Goal: Task Accomplishment & Management: Manage account settings

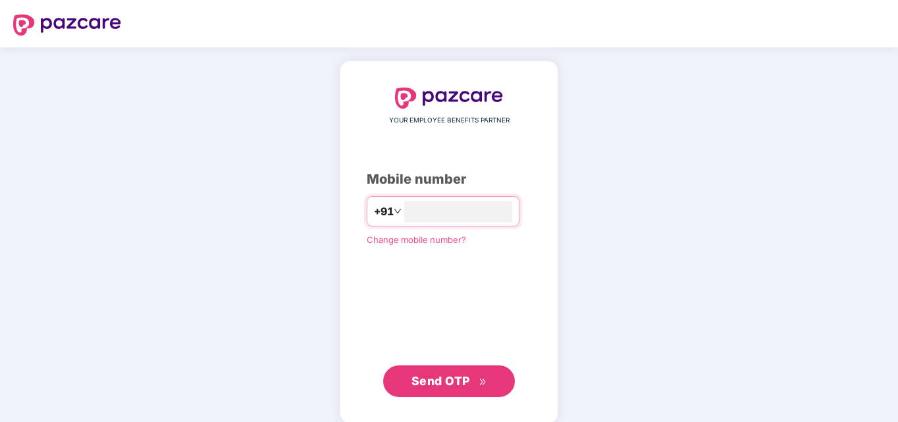
type input "**********"
click at [429, 375] on span "Send OTP" at bounding box center [440, 380] width 59 height 14
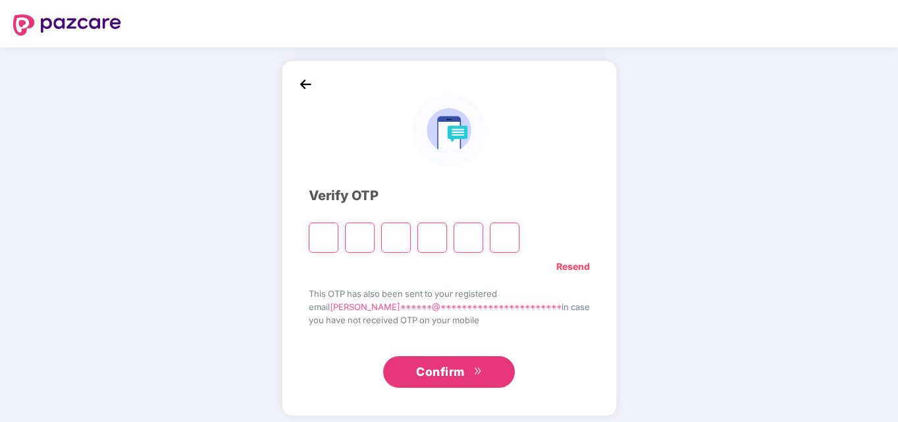
type input "*"
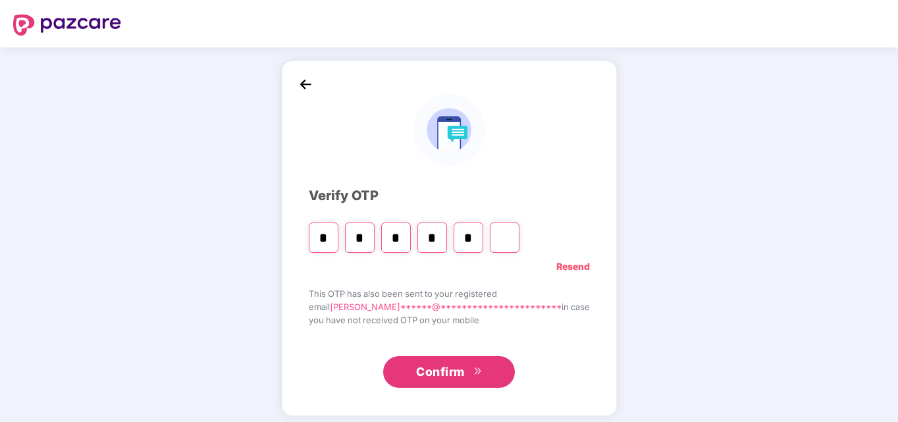
type input "*"
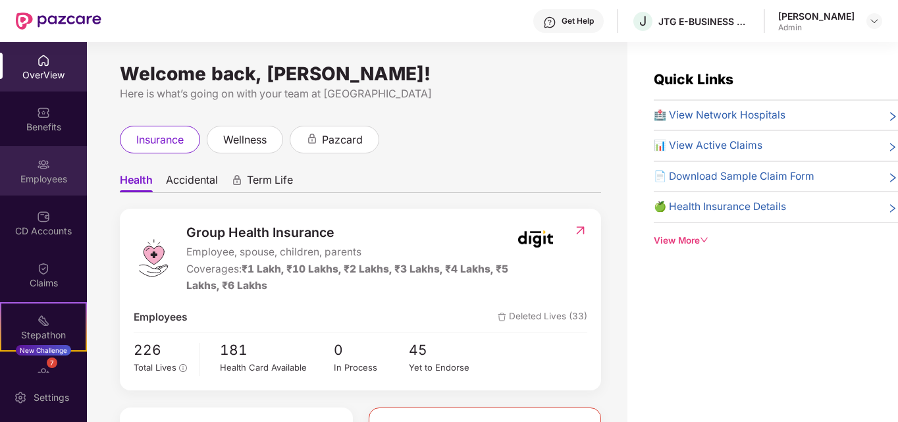
click at [51, 176] on div "Employees" at bounding box center [43, 178] width 87 height 13
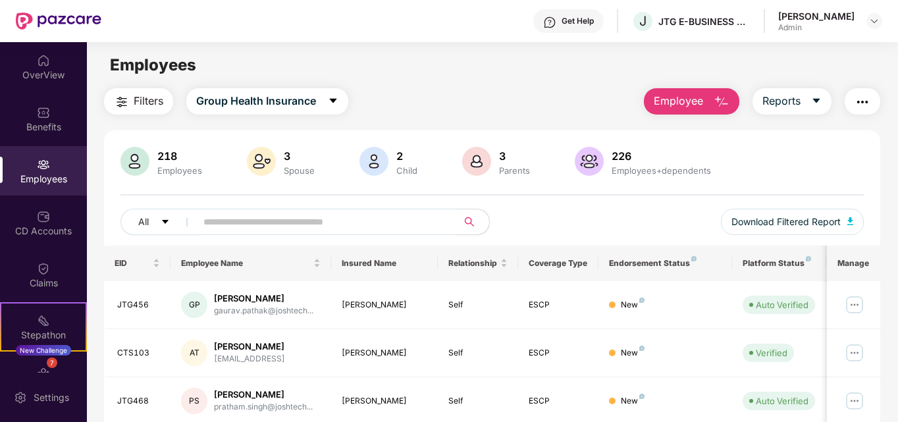
click at [226, 222] on input "text" at bounding box center [321, 222] width 236 height 20
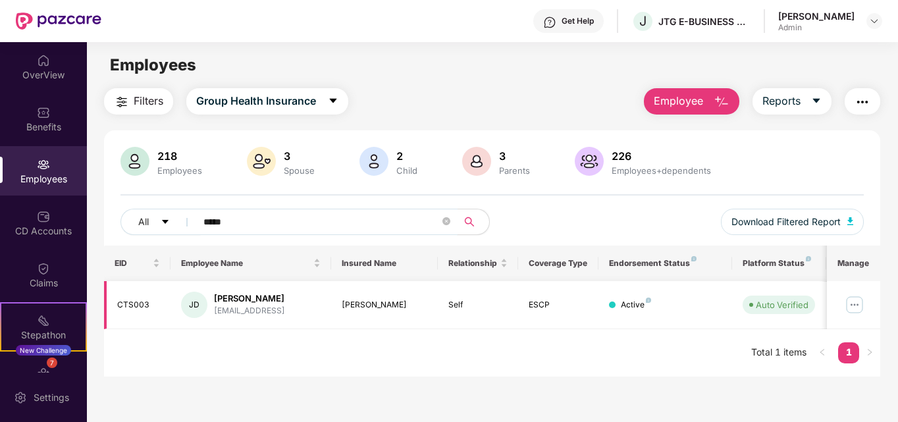
type input "*****"
click at [856, 306] on img at bounding box center [854, 304] width 21 height 21
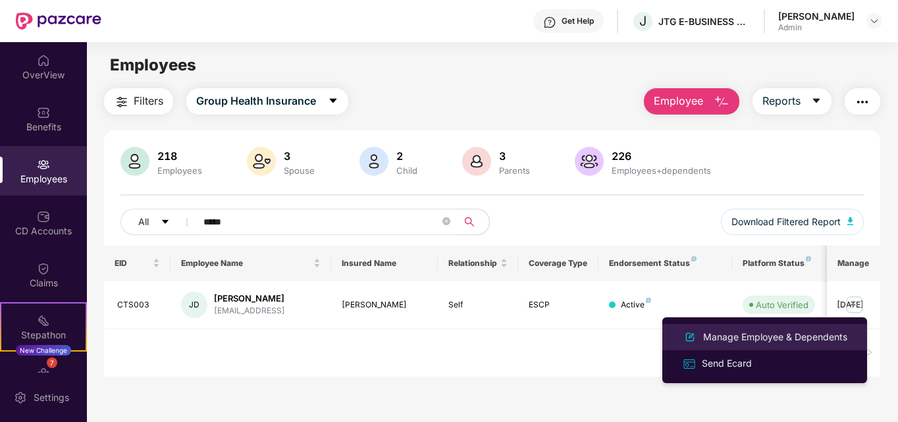
click at [752, 338] on div "Manage Employee & Dependents" at bounding box center [774, 337] width 149 height 14
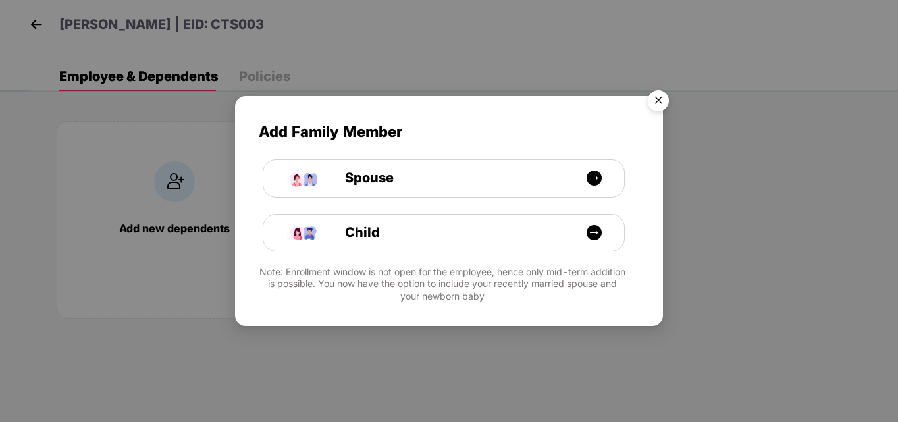
click at [659, 98] on img "Close" at bounding box center [658, 102] width 37 height 37
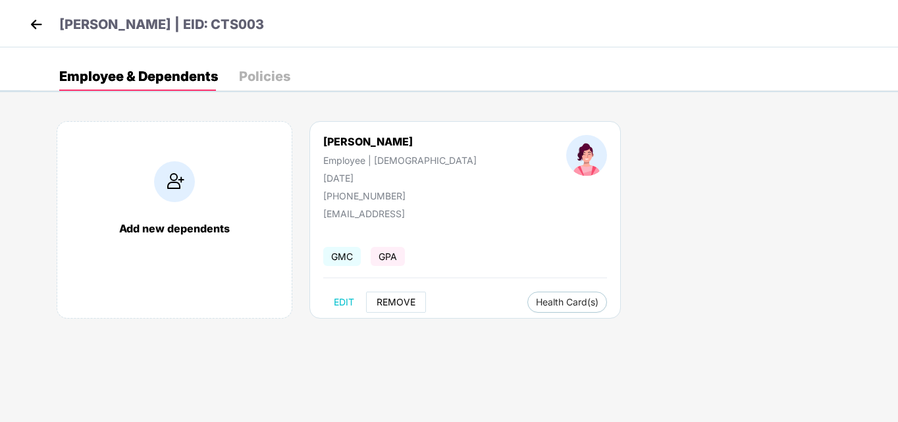
click at [401, 301] on span "REMOVE" at bounding box center [396, 302] width 39 height 11
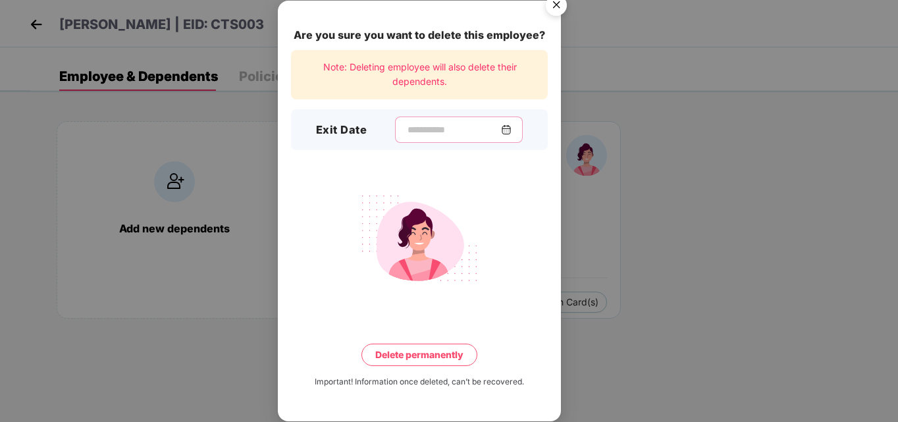
click at [406, 132] on input at bounding box center [453, 130] width 95 height 14
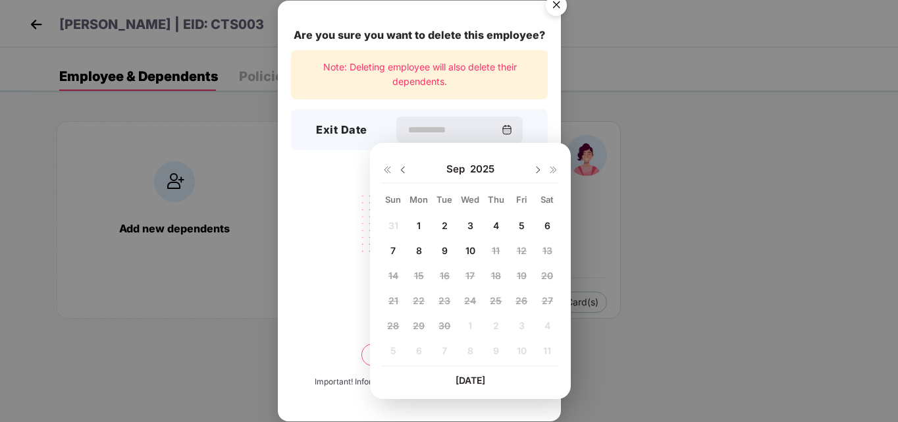
click at [473, 251] on span "10" at bounding box center [470, 250] width 10 height 11
type input "**********"
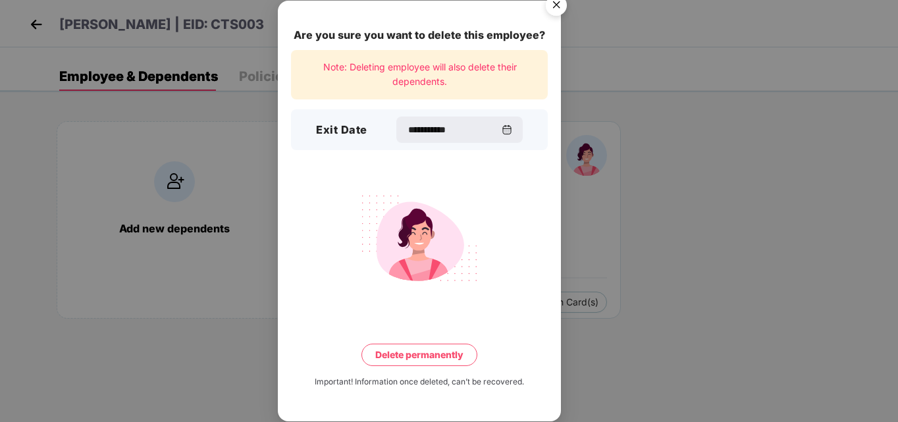
click at [425, 353] on button "Delete permanently" at bounding box center [419, 355] width 116 height 22
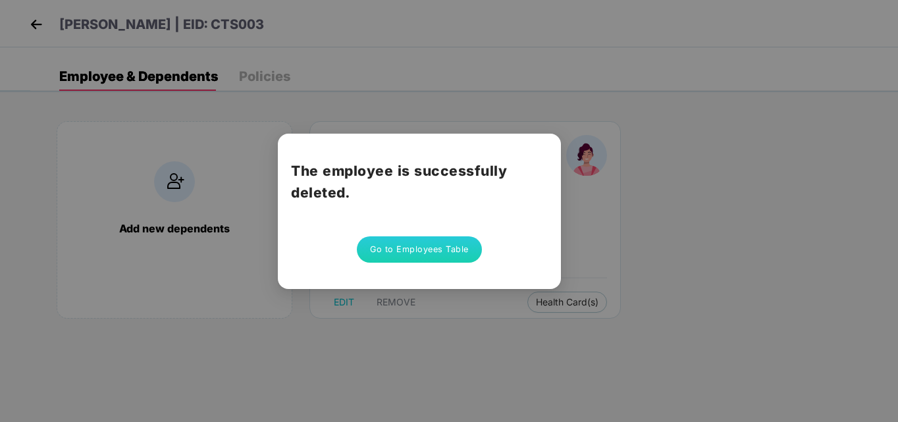
click at [427, 252] on button "Go to Employees Table" at bounding box center [419, 249] width 125 height 26
